Goal: Task Accomplishment & Management: Manage account settings

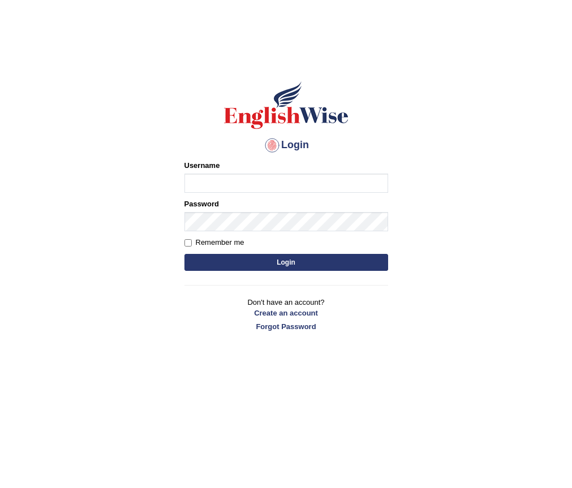
type input "ReejuSap"
click at [191, 242] on input "Remember me" at bounding box center [187, 242] width 7 height 7
checkbox input "true"
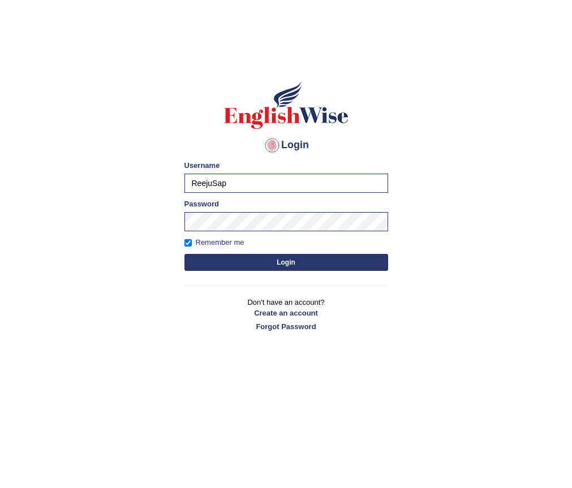
click at [227, 263] on button "Login" at bounding box center [286, 262] width 204 height 17
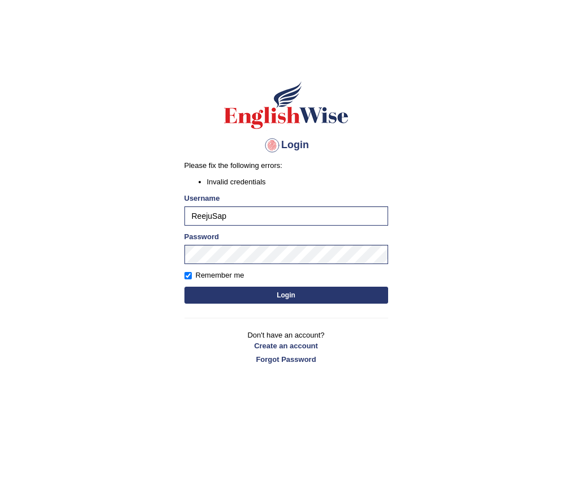
click at [337, 295] on button "Login" at bounding box center [286, 295] width 204 height 17
click at [269, 295] on button "Login" at bounding box center [286, 295] width 204 height 17
click at [239, 291] on button "Login" at bounding box center [286, 295] width 204 height 17
click at [298, 358] on link "Forgot Password" at bounding box center [286, 359] width 204 height 11
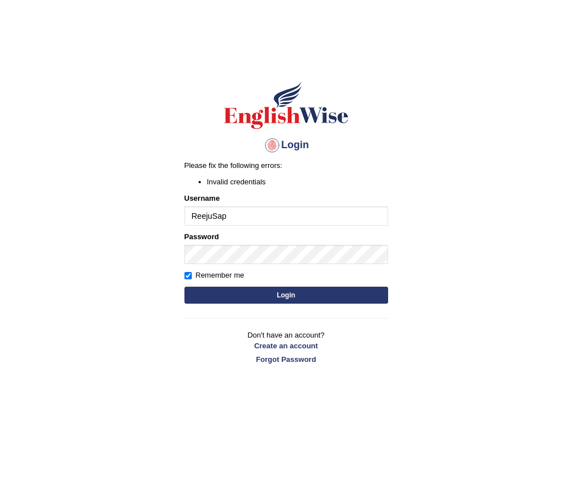
click at [232, 294] on button "Login" at bounding box center [286, 295] width 204 height 17
click at [300, 356] on link "Forgot Password" at bounding box center [286, 359] width 204 height 11
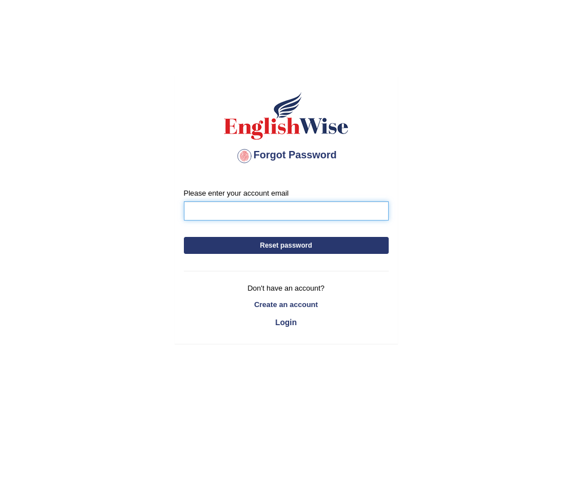
click at [250, 210] on input "Please enter your account email" at bounding box center [286, 210] width 205 height 19
type input "Sapkotareeju@gmail.com"
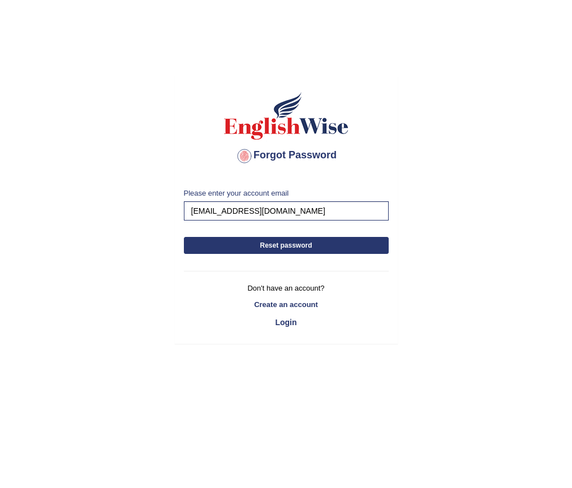
click at [259, 247] on button "Reset password" at bounding box center [286, 245] width 205 height 17
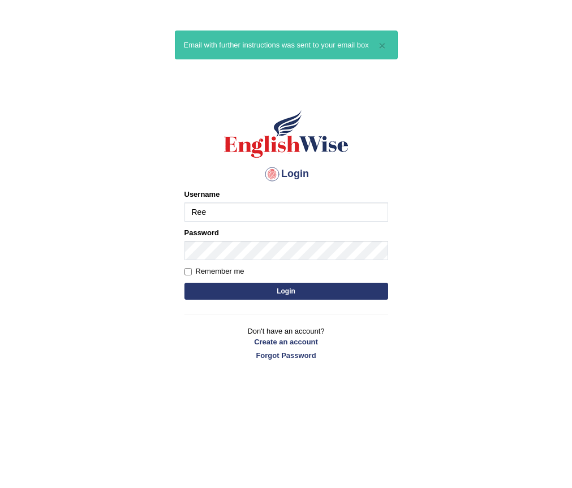
type input "ReejuSap"
click at [330, 290] on button "Login" at bounding box center [286, 291] width 204 height 17
